Goal: Task Accomplishment & Management: Complete application form

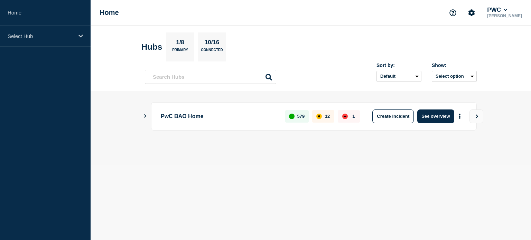
click at [143, 120] on main "PwC BAO Home 579 12 1 Create incident See overview" at bounding box center [311, 128] width 440 height 74
click at [147, 117] on icon "Show Connected Hubs" at bounding box center [145, 115] width 4 height 3
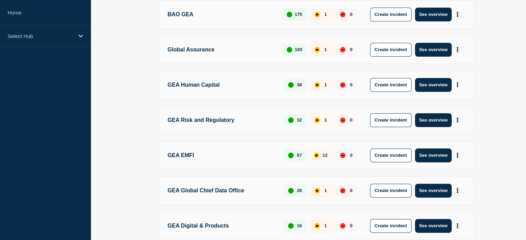
scroll to position [173, 0]
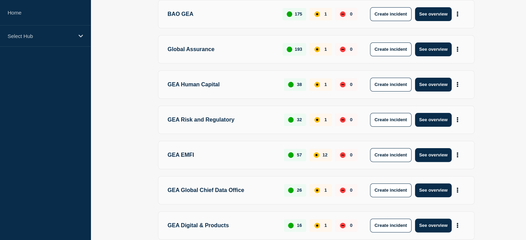
click at [190, 153] on p "GEA EMFI" at bounding box center [222, 155] width 109 height 14
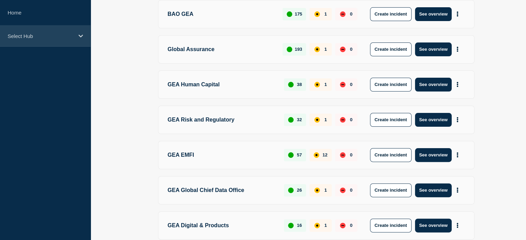
click at [36, 36] on p "Select Hub" at bounding box center [41, 36] width 66 height 6
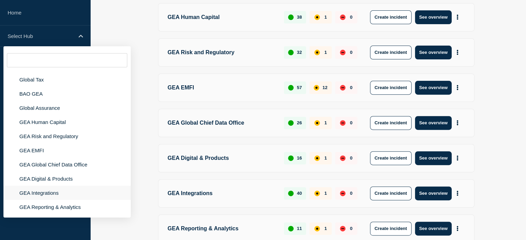
scroll to position [242, 0]
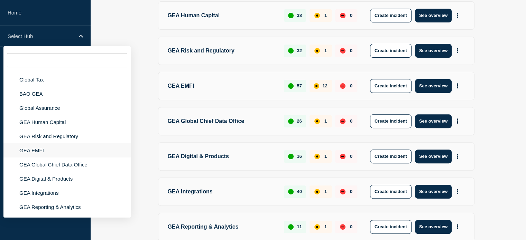
click at [41, 150] on li "GEA EMFI" at bounding box center [66, 150] width 127 height 14
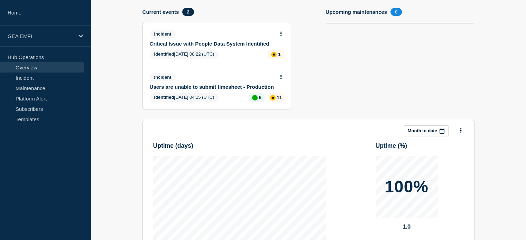
scroll to position [35, 0]
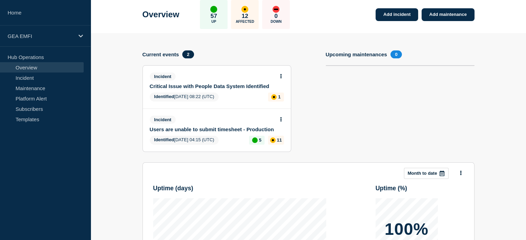
click at [110, 143] on section "Add incident Add maintenance Current events 2 Incident Critical Issue with Peop…" at bounding box center [308, 207] width 435 height 348
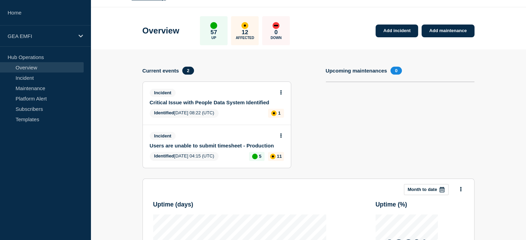
scroll to position [13, 0]
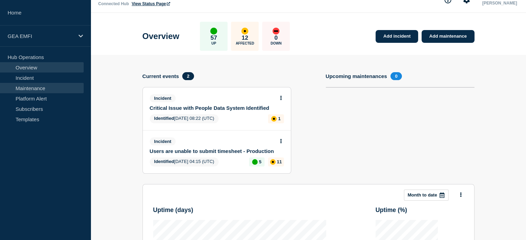
click at [37, 88] on link "Maintenance" at bounding box center [42, 88] width 84 height 10
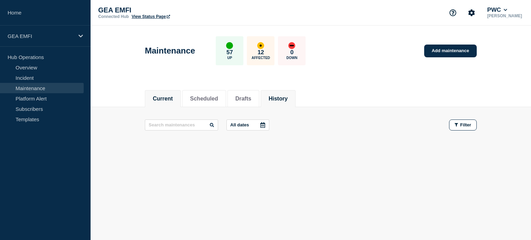
click at [288, 96] on button "History" at bounding box center [278, 99] width 19 height 6
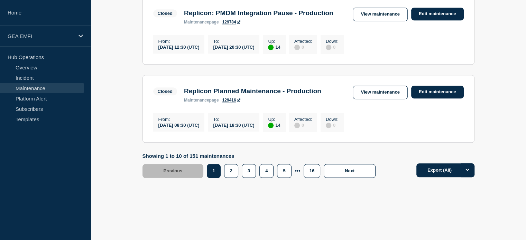
scroll to position [820, 0]
click at [230, 170] on button "2" at bounding box center [231, 171] width 14 height 14
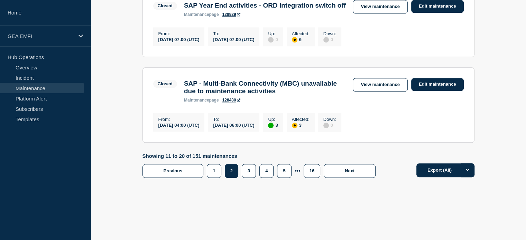
scroll to position [854, 0]
click at [249, 178] on button "3" at bounding box center [249, 171] width 14 height 14
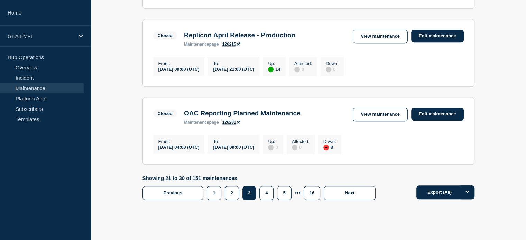
scroll to position [811, 0]
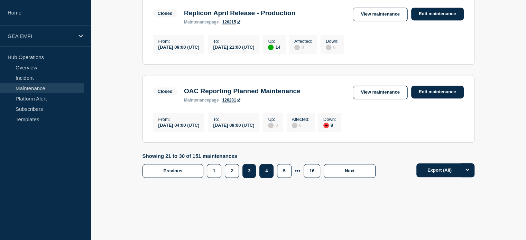
click at [267, 171] on button "4" at bounding box center [266, 171] width 14 height 14
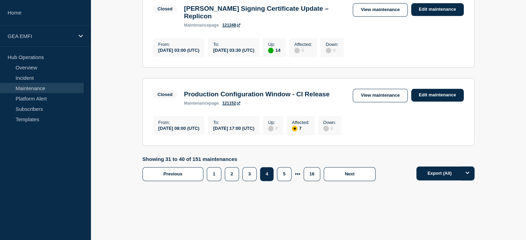
scroll to position [866, 0]
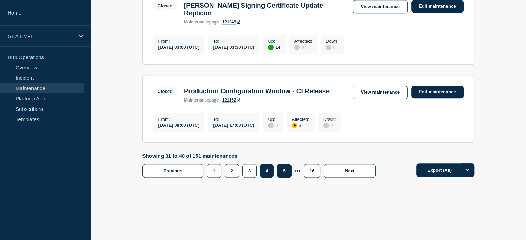
click at [281, 170] on button "5" at bounding box center [284, 171] width 14 height 14
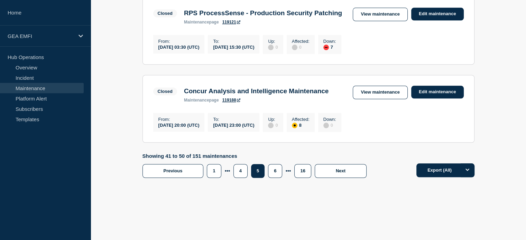
scroll to position [856, 0]
click at [275, 173] on button "6" at bounding box center [275, 171] width 14 height 14
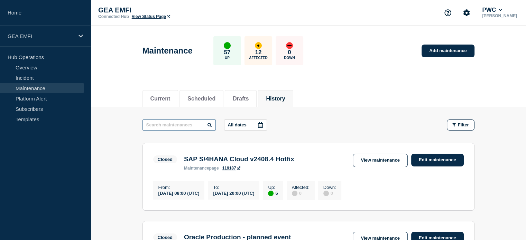
click at [189, 129] on input "text" at bounding box center [178, 125] width 73 height 11
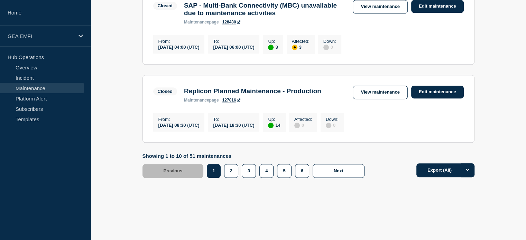
scroll to position [838, 0]
click at [232, 170] on button "2" at bounding box center [231, 171] width 14 height 14
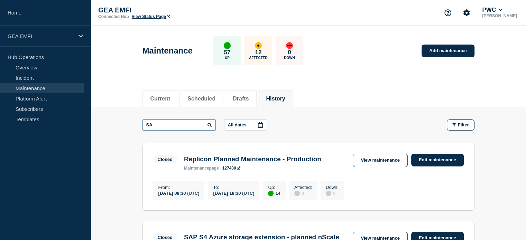
click at [175, 126] on input "SA" at bounding box center [178, 125] width 73 height 11
type input "SAp"
click at [175, 124] on input "SAp" at bounding box center [178, 125] width 73 height 11
click at [178, 123] on input "SAp" at bounding box center [178, 125] width 73 height 11
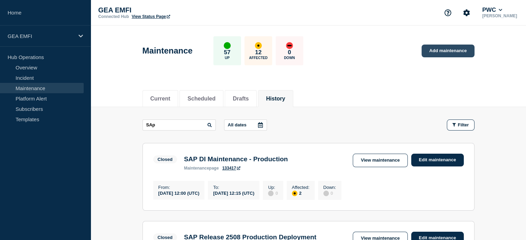
drag, startPoint x: 438, startPoint y: 50, endPoint x: 425, endPoint y: 55, distance: 13.4
click at [438, 50] on link "Add maintenance" at bounding box center [447, 51] width 53 height 13
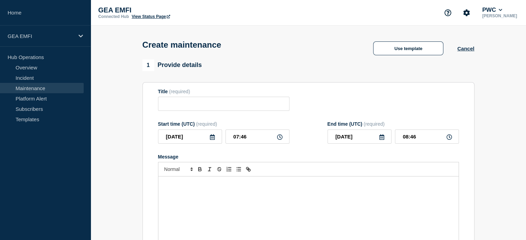
drag, startPoint x: 223, startPoint y: 104, endPoint x: 227, endPoint y: 104, distance: 3.5
click at [223, 104] on input "Title" at bounding box center [223, 104] width 131 height 14
click at [232, 108] on input "SAP S4/HANA - Production degradated performance" at bounding box center [223, 104] width 131 height 14
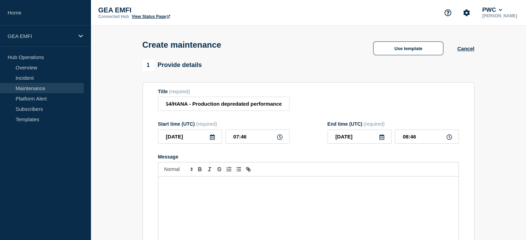
drag, startPoint x: 250, startPoint y: 206, endPoint x: 283, endPoint y: 216, distance: 34.2
click at [252, 205] on div "Message" at bounding box center [308, 218] width 300 height 83
drag, startPoint x: 203, startPoint y: 223, endPoint x: 214, endPoint y: 221, distance: 11.5
click at [204, 222] on div "Message" at bounding box center [308, 218] width 300 height 83
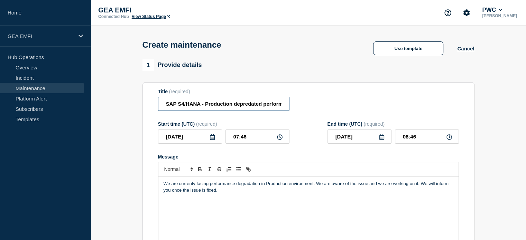
drag, startPoint x: 262, startPoint y: 106, endPoint x: 239, endPoint y: 106, distance: 22.8
click at [239, 106] on input "SAP S4/HANA - Production depredated performance" at bounding box center [223, 104] width 131 height 14
type input "SAP S4/HANA - Production degraded performance"
click at [304, 106] on div "Title (required) SAP S4/HANA - Production degraded performance" at bounding box center [308, 100] width 301 height 22
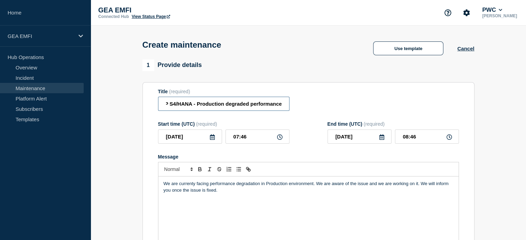
drag, startPoint x: 259, startPoint y: 106, endPoint x: 328, endPoint y: 104, distance: 69.5
click at [328, 104] on div "Title (required) SAP S4/HANA - Production degraded performance" at bounding box center [308, 100] width 301 height 22
click at [254, 106] on input "SAP S4/HANA - Production degraded performance" at bounding box center [223, 104] width 131 height 14
drag, startPoint x: 203, startPoint y: 105, endPoint x: 284, endPoint y: 104, distance: 81.2
click at [284, 104] on input "SAP S4/HANA - Production degraded performance" at bounding box center [223, 104] width 131 height 14
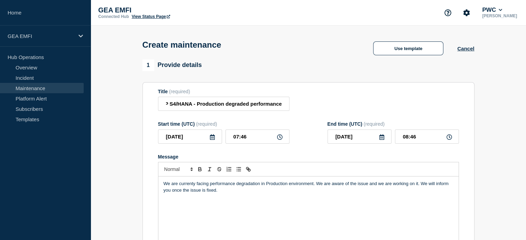
click at [245, 200] on div "We are currenty facing performance degradation in Production environment. We ar…" at bounding box center [308, 218] width 300 height 83
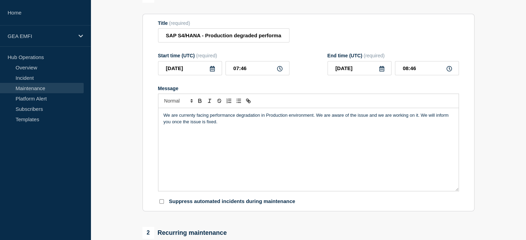
scroll to position [69, 0]
click at [393, 117] on p "We are currenty facing performance degradation in Production environment. We ar…" at bounding box center [309, 118] width 290 height 13
click at [187, 116] on p "We are currenty facing performance degradation in Production environment. We ar…" at bounding box center [309, 118] width 290 height 13
click at [292, 132] on div "We are currenty facing performance degradation in Production environment. We ar…" at bounding box center [308, 149] width 300 height 83
click at [193, 117] on p "We are currenty facing performance degradation in Production environment. We ar…" at bounding box center [309, 118] width 290 height 13
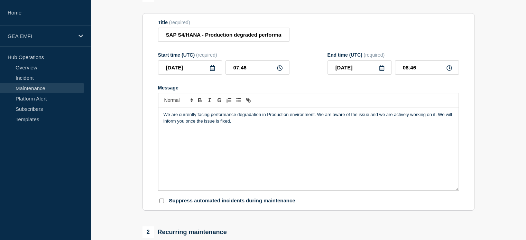
click at [241, 122] on p "We are currently facing performance degradation in Production environment. We a…" at bounding box center [309, 118] width 290 height 13
click at [248, 124] on p "We are currently facing performance degradation in Production environment. We a…" at bounding box center [309, 118] width 290 height 13
drag, startPoint x: 269, startPoint y: 129, endPoint x: 271, endPoint y: 133, distance: 4.2
click at [269, 130] on div "We are currently facing performance degradation in Production environment. We a…" at bounding box center [308, 149] width 300 height 83
click at [286, 123] on p "We are currently facing performance degradation in Production environment. We a…" at bounding box center [309, 118] width 290 height 13
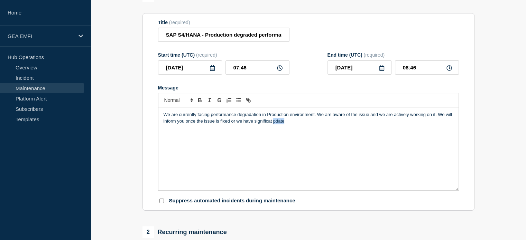
drag, startPoint x: 286, startPoint y: 123, endPoint x: 273, endPoint y: 124, distance: 13.5
click at [273, 124] on p "We are currently facing performance degradation in Production environment. We a…" at bounding box center [309, 118] width 290 height 13
click at [297, 123] on p "We are currently facing performance degradation in Production environment. We a…" at bounding box center [309, 118] width 290 height 13
drag, startPoint x: 312, startPoint y: 138, endPoint x: 307, endPoint y: 138, distance: 4.9
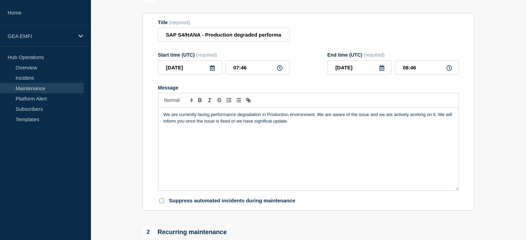
click at [311, 138] on div "We are currently facing performance degradation in Production environment. We a…" at bounding box center [308, 149] width 300 height 83
click at [302, 124] on p "We are currently facing performance degradation in Production environment. We a…" at bounding box center [309, 118] width 290 height 13
click at [254, 124] on p "We are currently facing performance degradation in Production environment. We a…" at bounding box center [309, 118] width 290 height 13
click at [308, 124] on p "We are currently facing performance degradation in Production environment. We a…" at bounding box center [309, 118] width 290 height 13
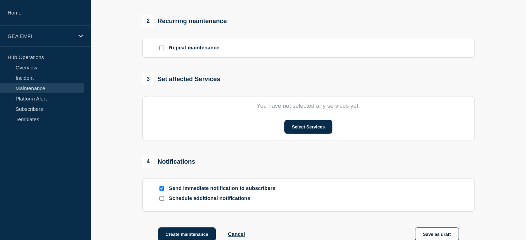
scroll to position [281, 0]
click at [301, 131] on button "Select Services" at bounding box center [308, 126] width 48 height 14
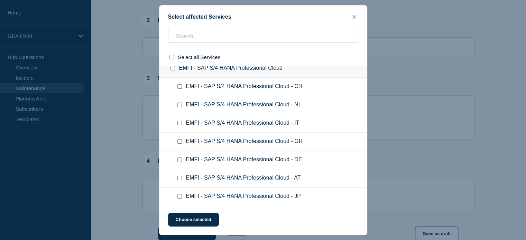
scroll to position [474, 0]
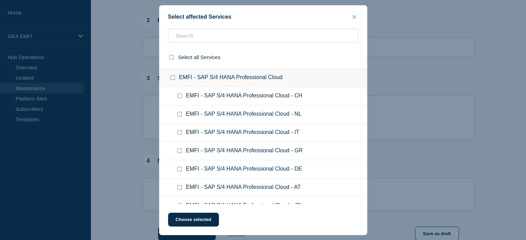
click at [172, 77] on input "EMFI - SAP S/4 HANA Professional Cloud checkbox" at bounding box center [172, 77] width 4 height 4
checkbox input "true"
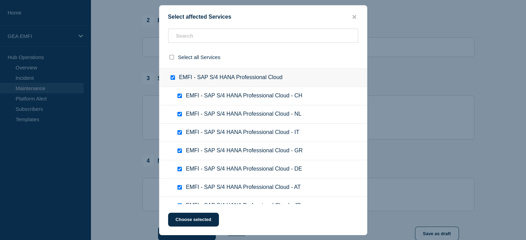
checkbox input "true"
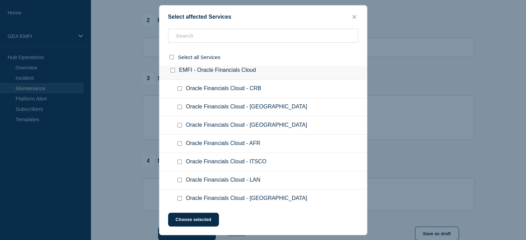
scroll to position [960, 0]
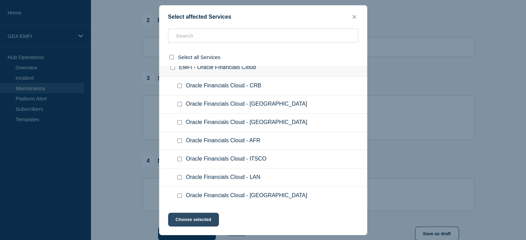
click at [206, 223] on button "Choose selected" at bounding box center [193, 220] width 51 height 14
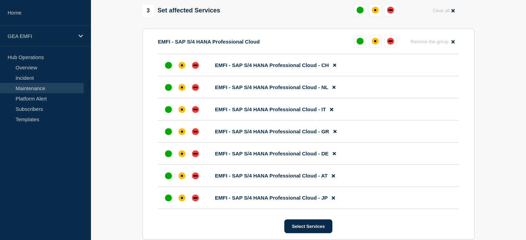
scroll to position [350, 0]
click at [373, 44] on div "affected" at bounding box center [375, 40] width 7 height 7
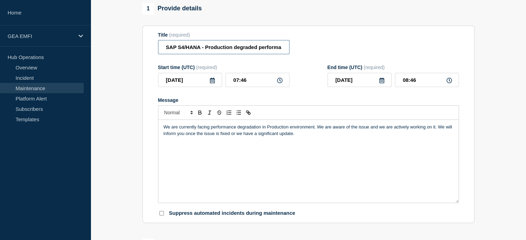
scroll to position [0, 8]
drag, startPoint x: 262, startPoint y: 49, endPoint x: 295, endPoint y: 49, distance: 32.8
click at [295, 49] on div "Title (required) SAP S4/HANA - Production degraded performance" at bounding box center [308, 43] width 301 height 22
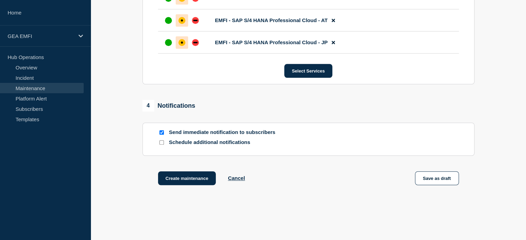
scroll to position [535, 0]
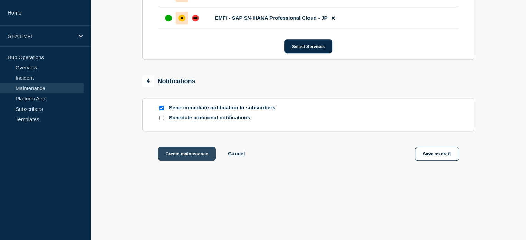
click at [173, 153] on button "Create maintenance" at bounding box center [187, 154] width 58 height 14
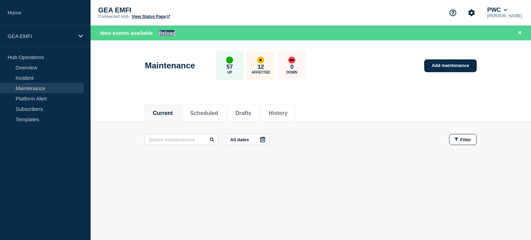
click at [167, 34] on button "Reload" at bounding box center [166, 33] width 17 height 6
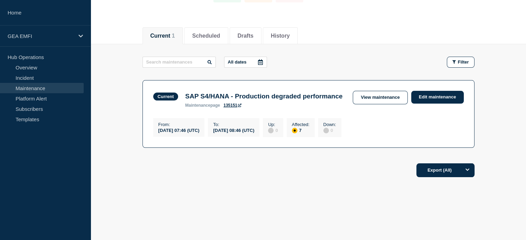
scroll to position [74, 0]
click at [46, 98] on link "Platform Alert" at bounding box center [42, 98] width 84 height 10
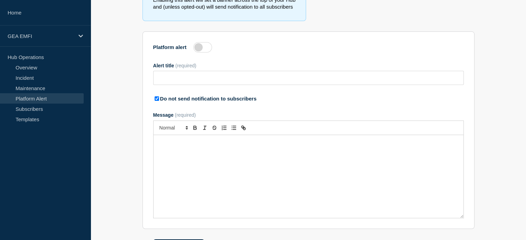
type input "Platform alert test - please ignore"
checkbox input "true"
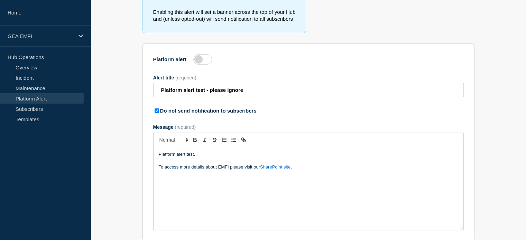
scroll to position [69, 0]
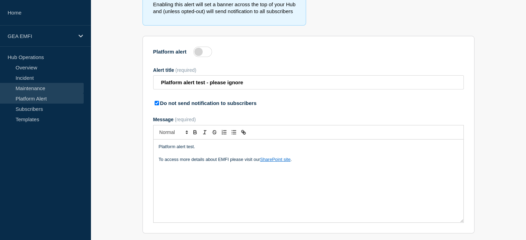
click at [46, 89] on link "Maintenance" at bounding box center [42, 88] width 84 height 10
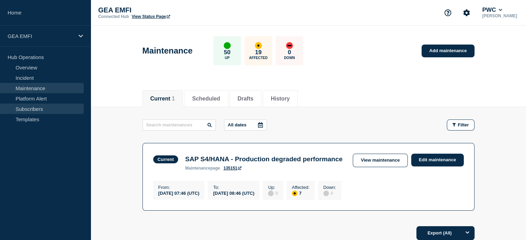
click at [46, 108] on link "Subscribers" at bounding box center [42, 109] width 84 height 10
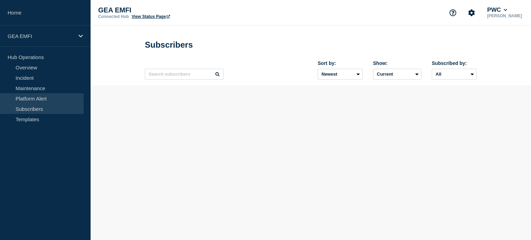
click at [48, 97] on link "Platform Alert" at bounding box center [42, 98] width 84 height 10
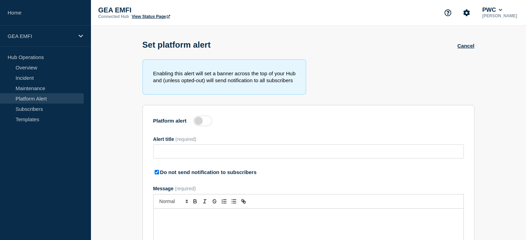
type input "Platform alert test - please ignore"
checkbox input "true"
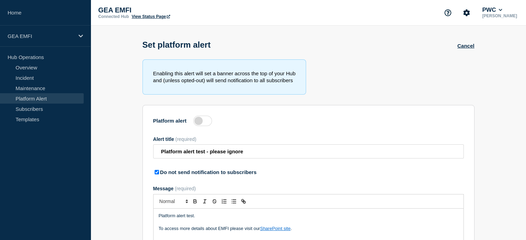
click at [51, 95] on link "Platform Alert" at bounding box center [42, 98] width 84 height 10
click at [51, 86] on link "Maintenance" at bounding box center [42, 88] width 84 height 10
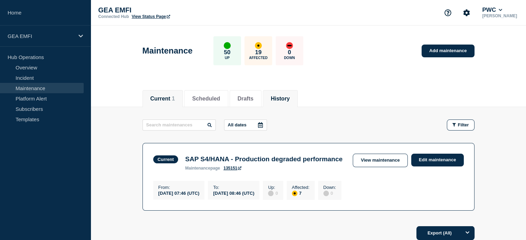
click at [290, 100] on button "History" at bounding box center [280, 99] width 19 height 6
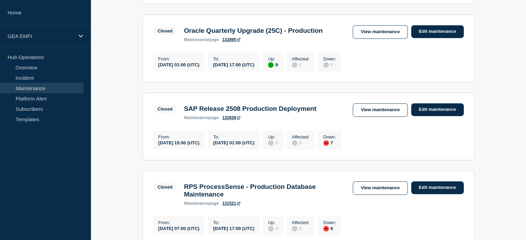
scroll to position [198, 0]
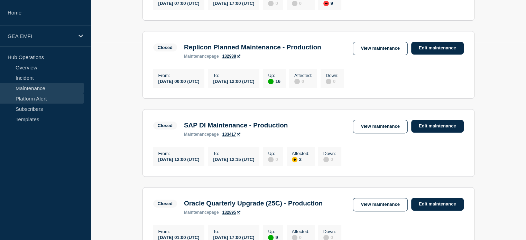
click at [53, 101] on link "Platform Alert" at bounding box center [42, 98] width 84 height 10
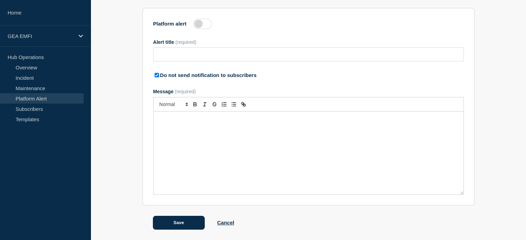
type input "Platform alert test - please ignore"
checkbox input "true"
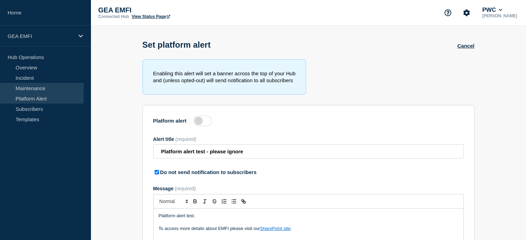
click at [40, 85] on link "Maintenance" at bounding box center [42, 88] width 84 height 10
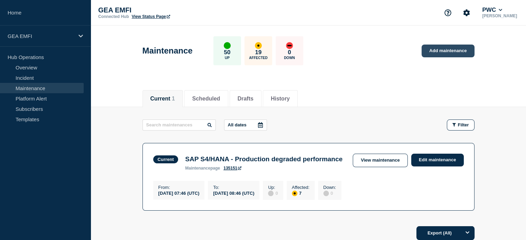
click at [436, 53] on link "Add maintenance" at bounding box center [447, 51] width 53 height 13
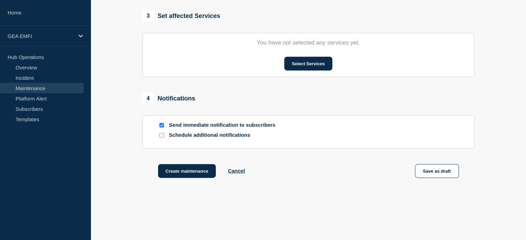
scroll to position [346, 0]
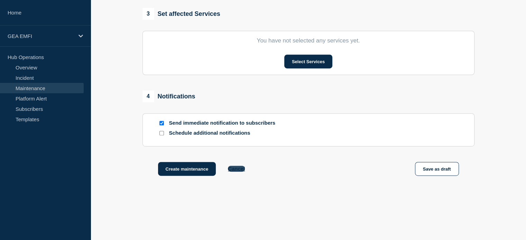
click at [238, 172] on button "Cancel" at bounding box center [236, 169] width 17 height 6
